Goal: Information Seeking & Learning: Learn about a topic

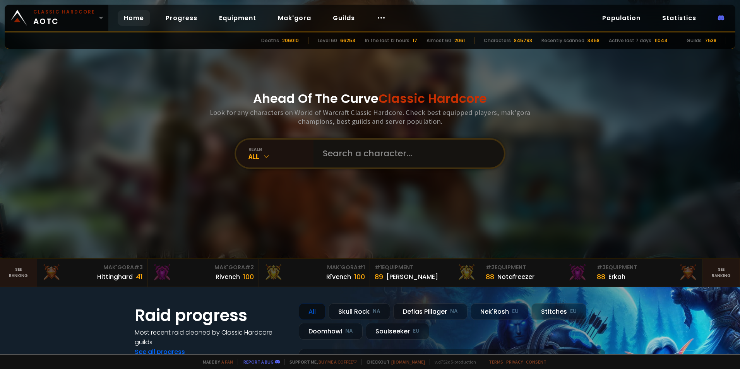
click at [350, 148] on input "text" at bounding box center [406, 154] width 177 height 28
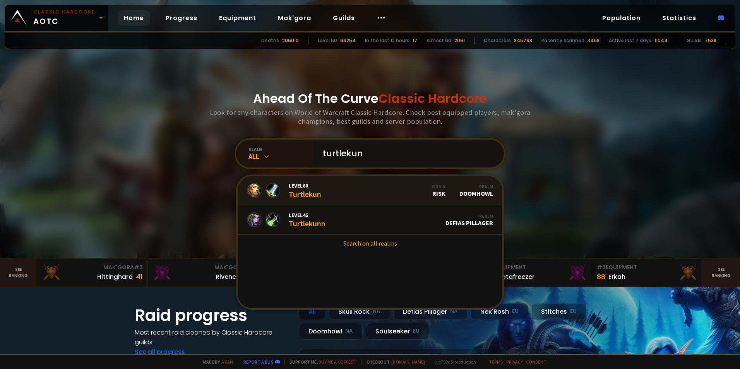
type input "turtlekun"
click at [350, 192] on link "Level 60 Turtlekun Guild Risk Realm Doomhowl" at bounding box center [370, 190] width 265 height 29
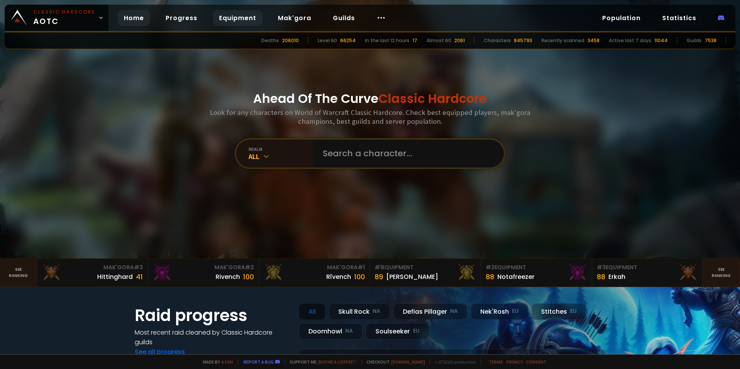
click at [230, 18] on link "Equipment" at bounding box center [238, 18] width 50 height 16
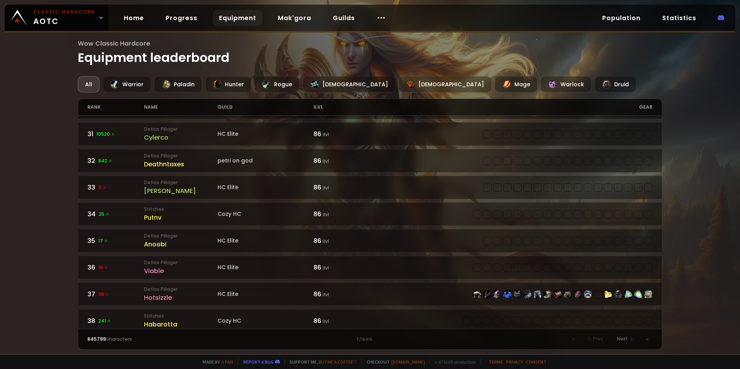
scroll to position [813, 0]
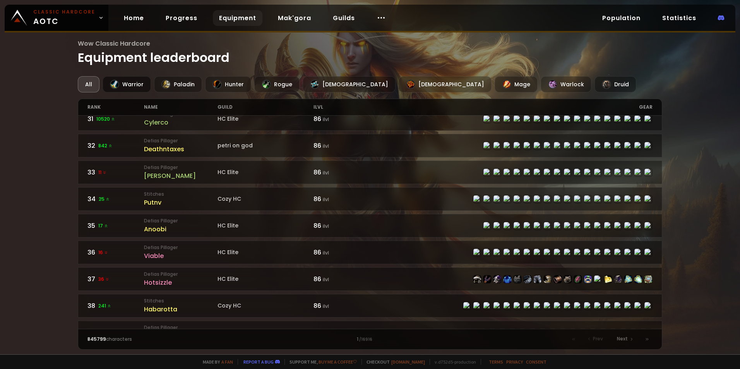
click at [139, 87] on div "Warrior" at bounding box center [127, 84] width 48 height 16
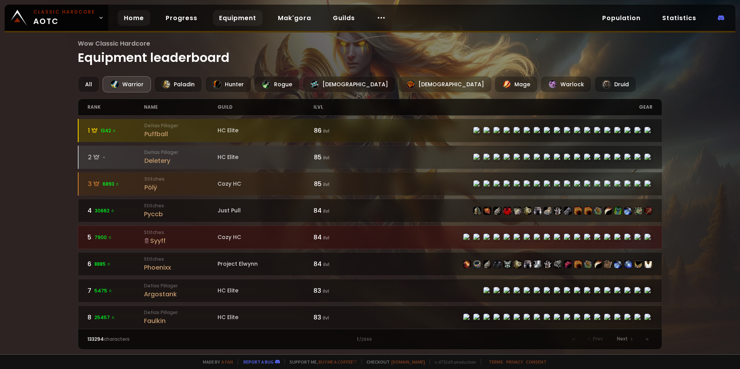
click at [132, 17] on link "Home" at bounding box center [134, 18] width 33 height 16
